Goal: Transaction & Acquisition: Purchase product/service

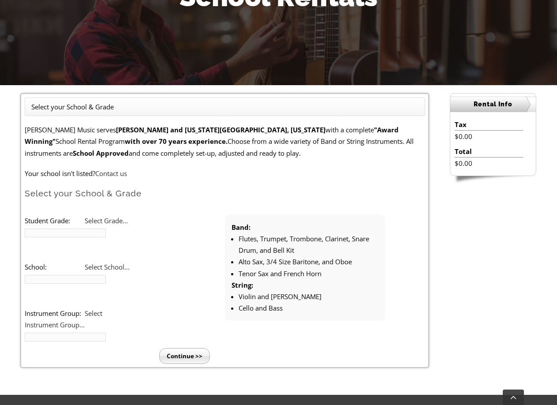
scroll to position [220, 0]
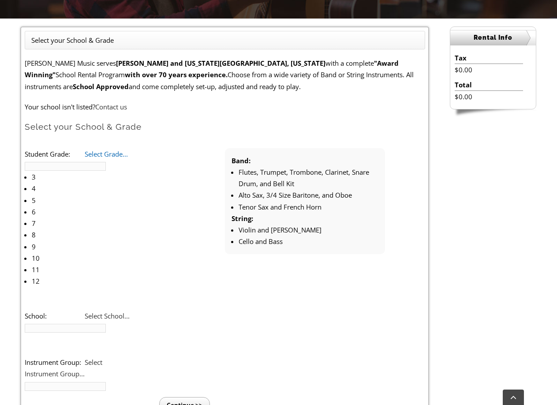
click at [128, 156] on span "Select Grade..." at bounding box center [106, 153] width 43 height 9
click at [130, 171] on li "3" at bounding box center [81, 176] width 98 height 11
click at [130, 311] on span "Select School..." at bounding box center [107, 315] width 45 height 9
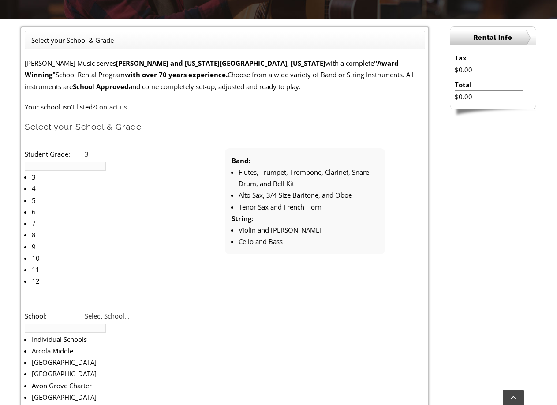
scroll to position [354, 0]
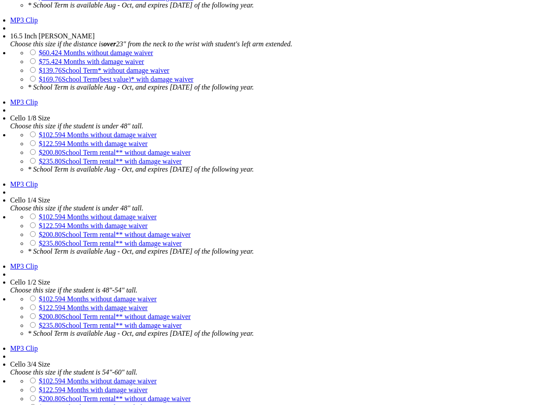
scroll to position [1807, 0]
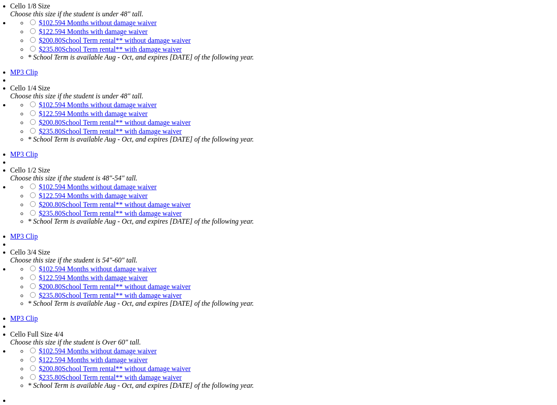
drag, startPoint x: 165, startPoint y: 131, endPoint x: 177, endPoint y: 131, distance: 11.9
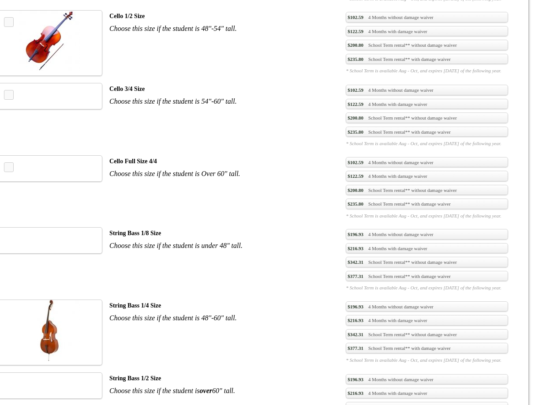
drag, startPoint x: 177, startPoint y: 131, endPoint x: 453, endPoint y: 161, distance: 277.5
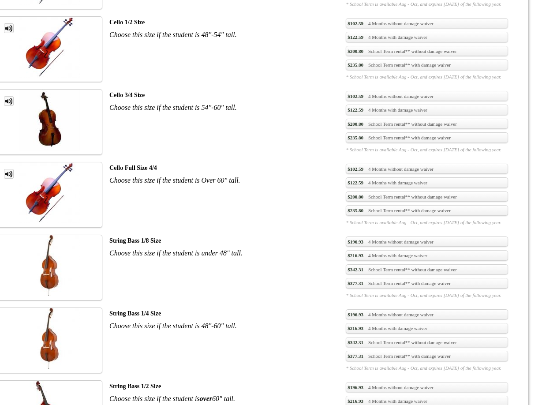
click at [397, 323] on link "$216.93 4 Months with damage waiver" at bounding box center [427, 328] width 162 height 11
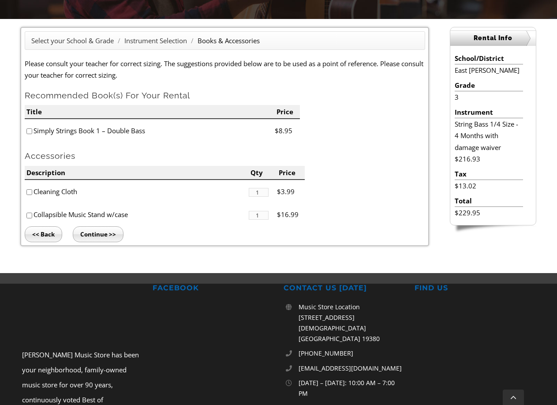
scroll to position [220, 0]
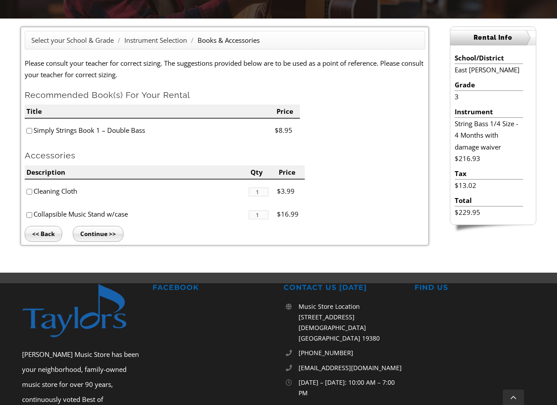
click at [28, 189] on input"] "checkbox" at bounding box center [29, 192] width 6 height 6
checkbox input"] "true"
click at [28, 213] on input"] "checkbox" at bounding box center [29, 215] width 6 height 6
checkbox input"] "true"
click at [117, 233] on input "Continue >>" at bounding box center [98, 234] width 51 height 16
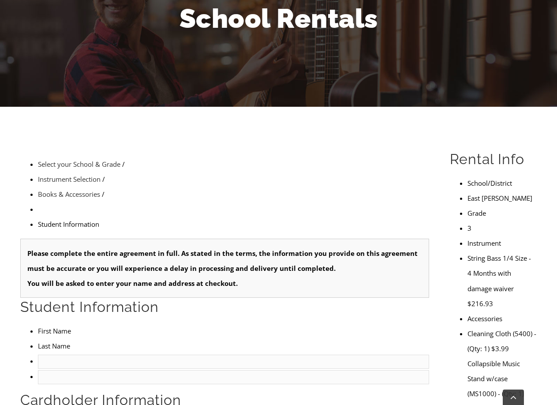
click at [93, 354] on input "text" at bounding box center [233, 361] width 391 height 14
type input "1"
type input "Hunter"
type input "Kiedaisch"
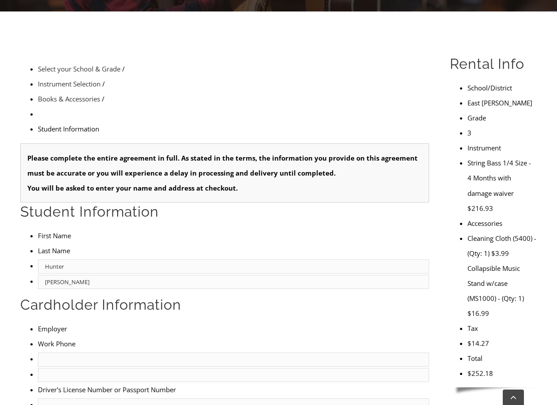
scroll to position [264, 0]
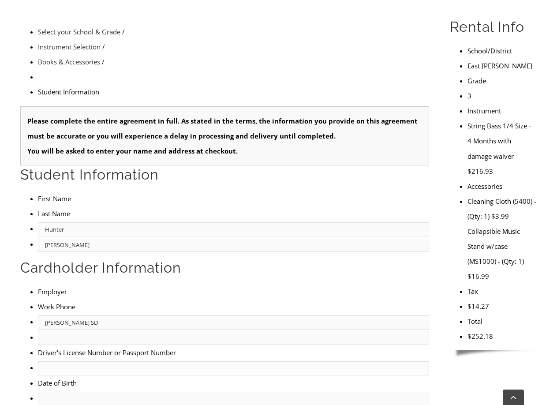
type input "Owen J. Roberts SD"
type input "30577778"
type input "mm/dd/yyyy"
click at [70, 391] on input "mm/dd/yyyy" at bounding box center [233, 398] width 391 height 14
click at [222, 331] on input "text" at bounding box center [233, 338] width 391 height 14
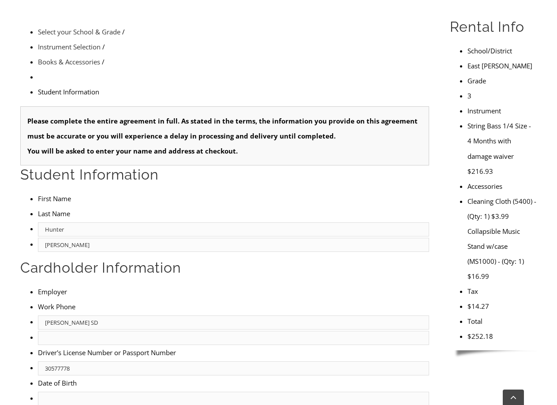
type input "4843641307"
click at [41, 391] on input "mm/dd/yyyy" at bounding box center [233, 398] width 391 height 14
type input "09/10/1992"
type input "Kenneth Kiedaisch Jr."
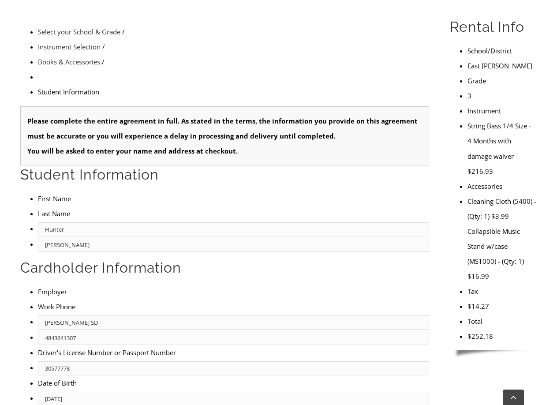
type input "6105878841"
type input "Krapf School Bus"
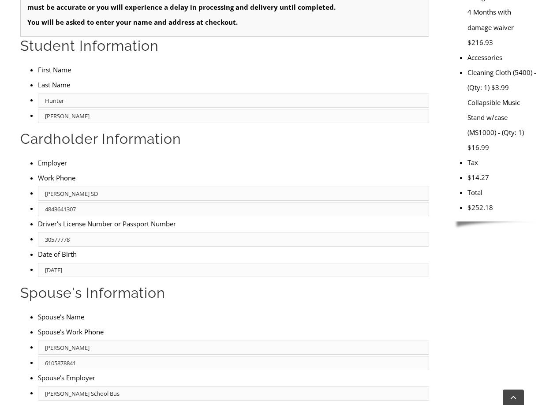
scroll to position [397, 0]
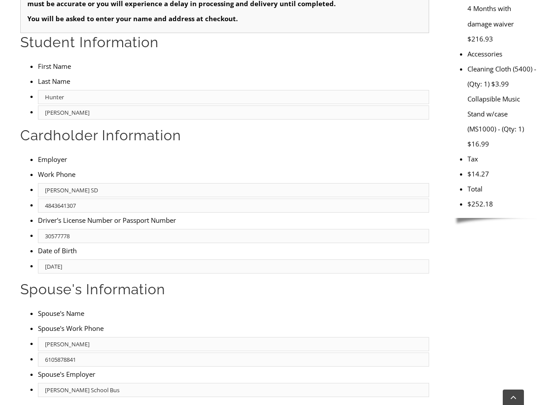
type input "2"
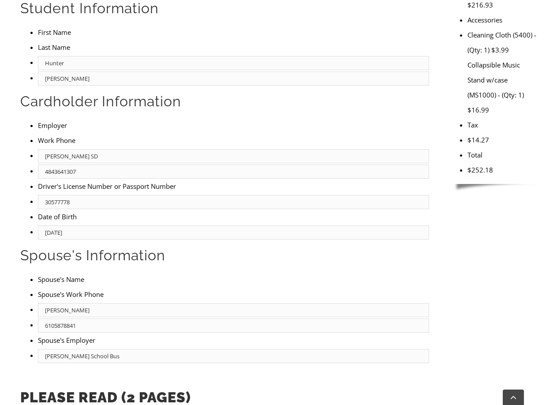
scroll to position [529, 0]
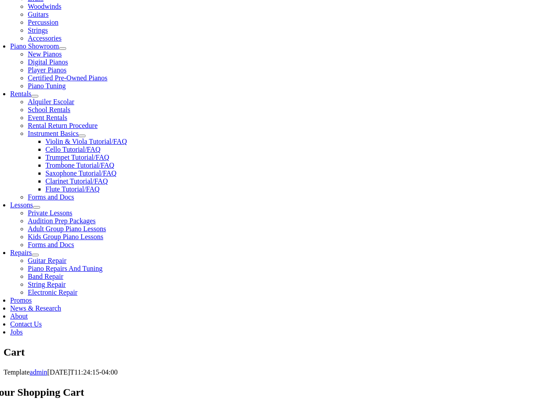
scroll to position [264, 0]
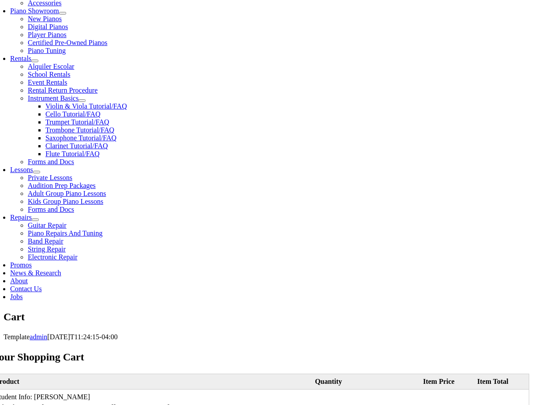
select select "PA"
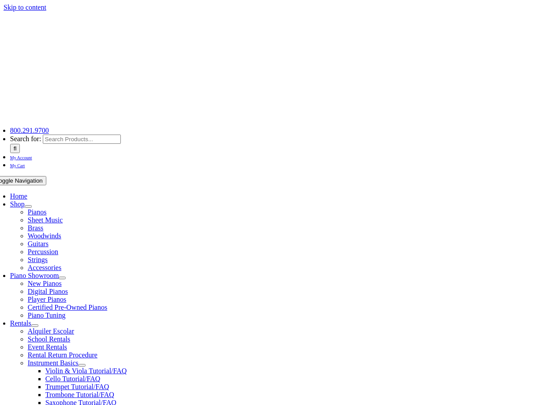
select select "PA"
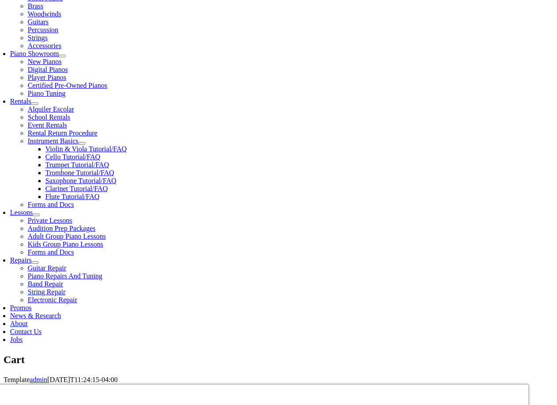
scroll to position [264, 0]
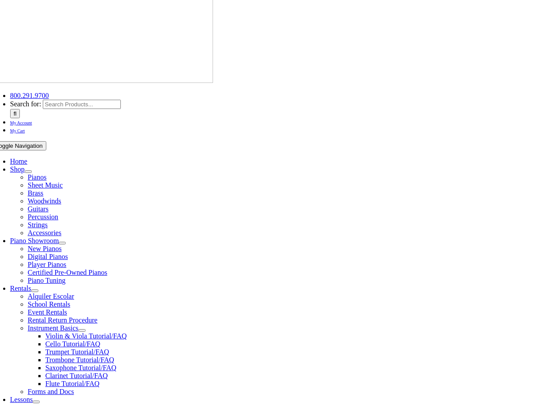
scroll to position [88, 0]
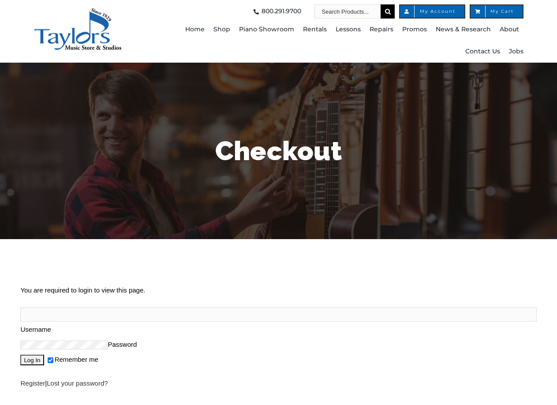
scroll to position [88, 0]
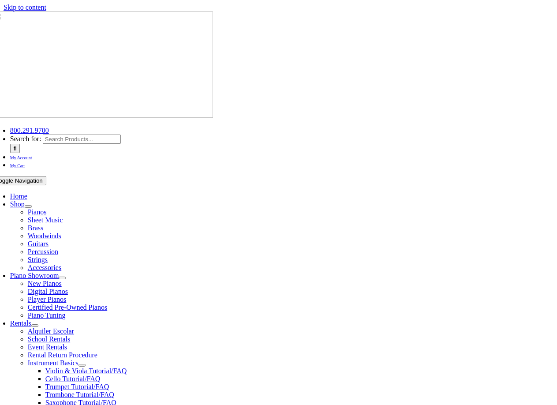
select select "PA"
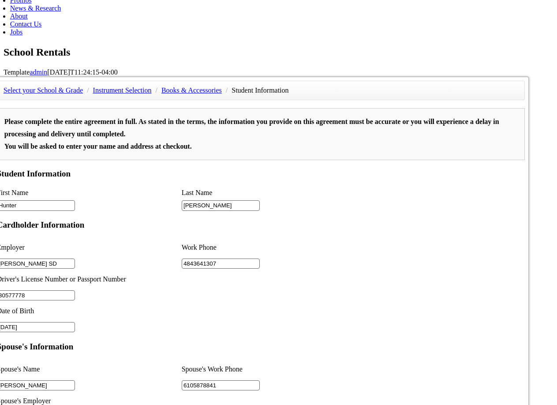
type input "1"
